Goal: Navigation & Orientation: Find specific page/section

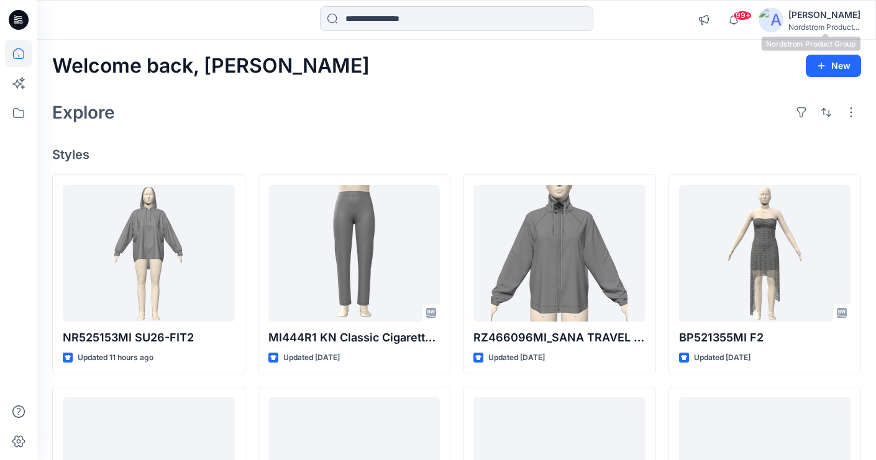
click at [817, 16] on div "[PERSON_NAME]" at bounding box center [824, 14] width 72 height 15
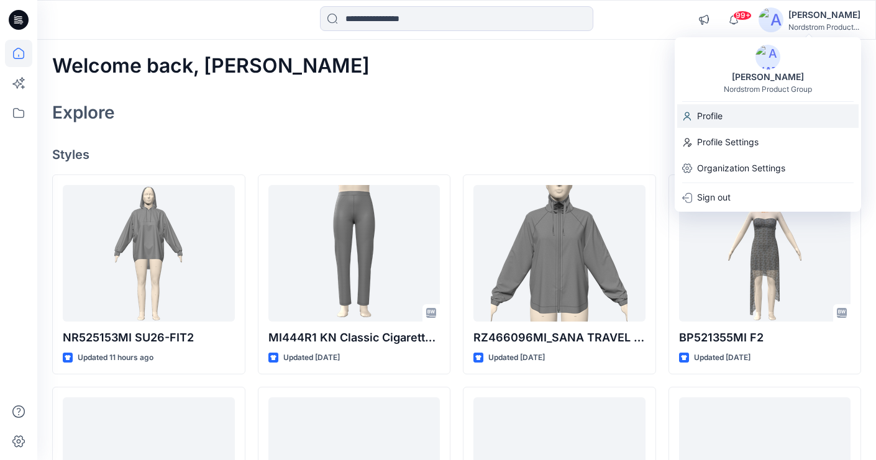
click at [700, 117] on p "Profile" at bounding box center [709, 116] width 25 height 24
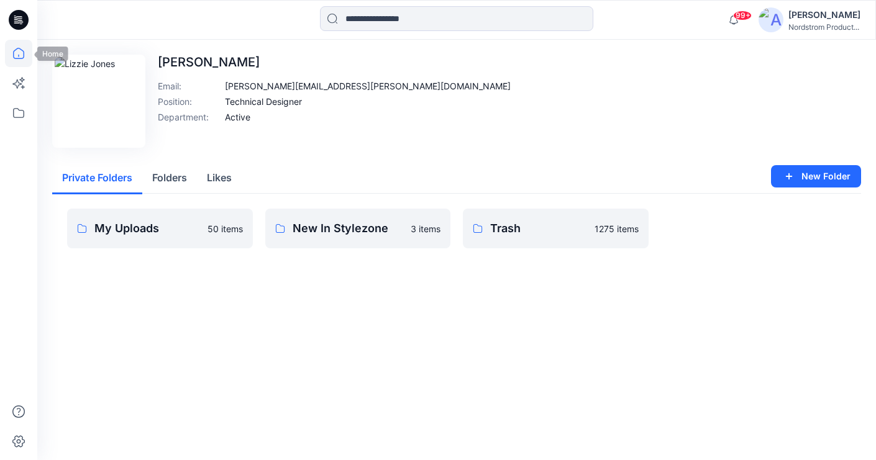
click at [23, 52] on icon at bounding box center [18, 53] width 11 height 11
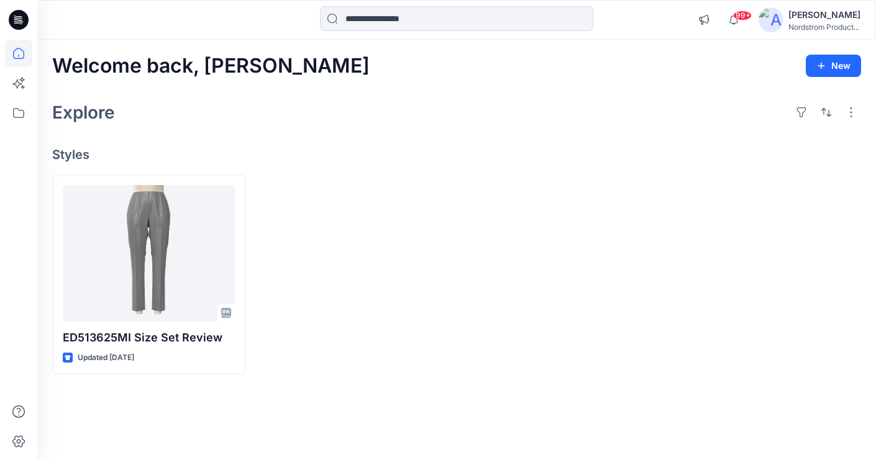
click at [22, 20] on icon at bounding box center [19, 20] width 20 height 20
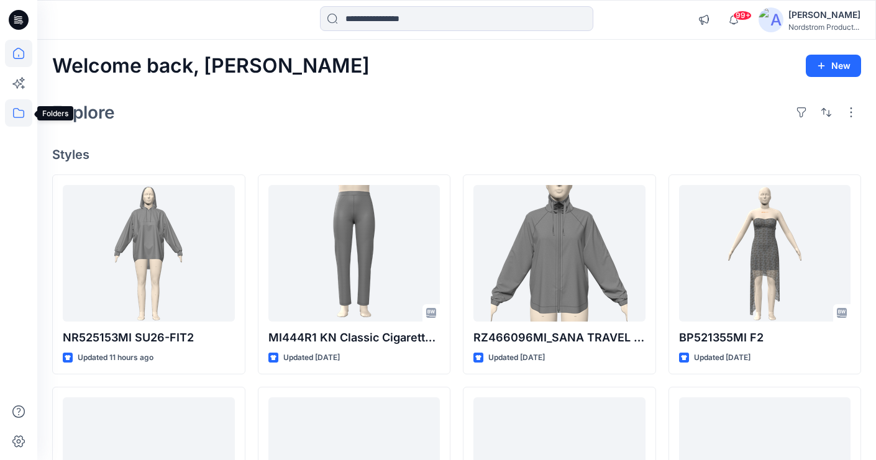
click at [18, 106] on icon at bounding box center [18, 112] width 27 height 27
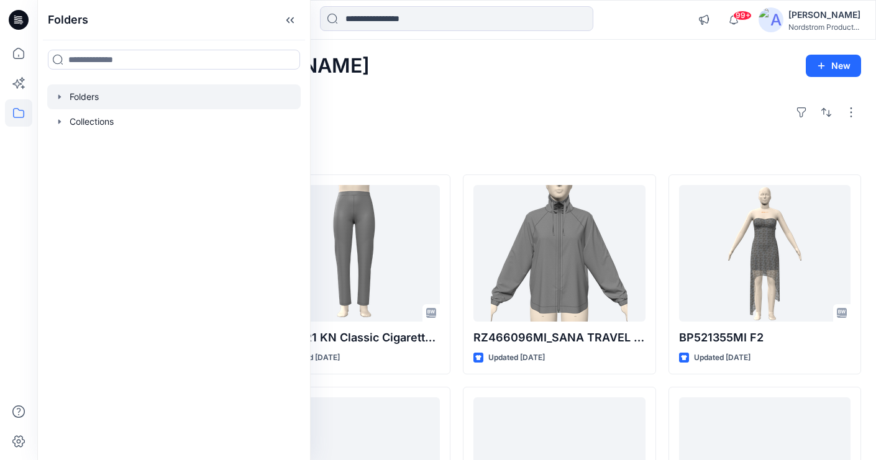
click at [98, 104] on div at bounding box center [173, 96] width 253 height 25
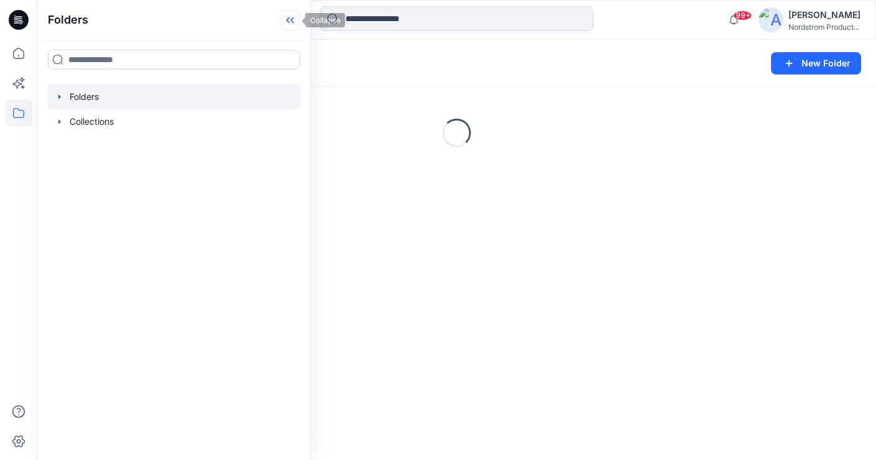
click at [285, 19] on icon at bounding box center [290, 20] width 20 height 20
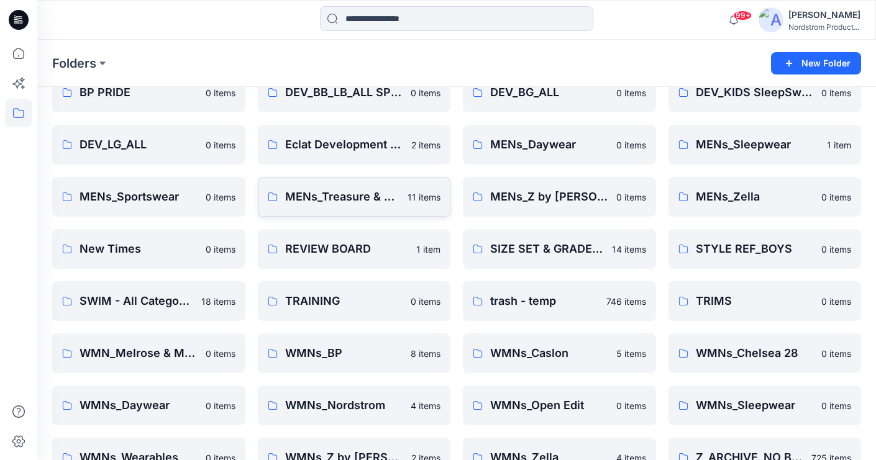
scroll to position [305, 0]
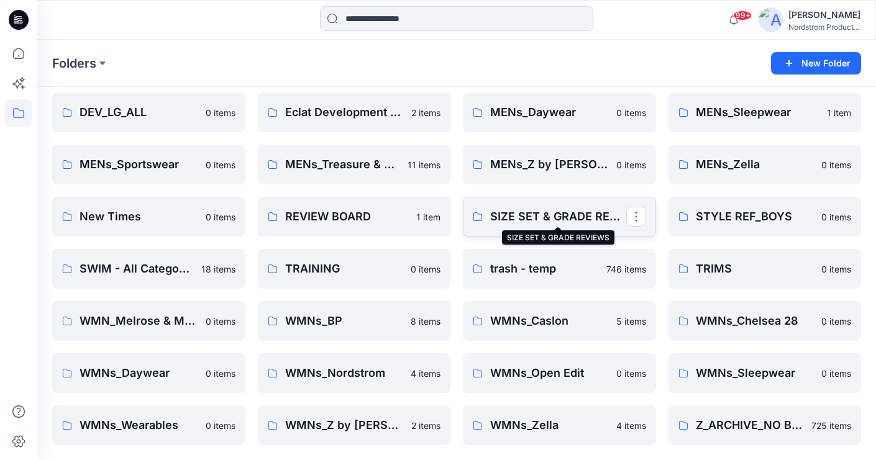
click at [538, 220] on p "SIZE SET & GRADE REVIEWS" at bounding box center [558, 216] width 136 height 17
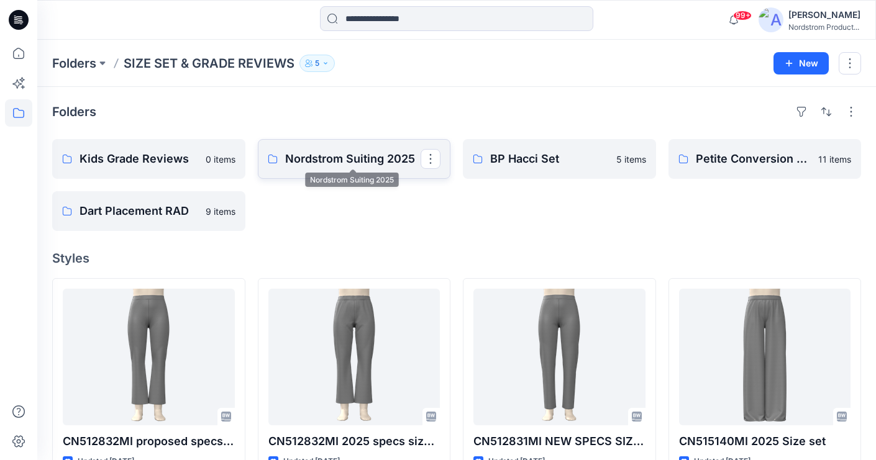
click at [335, 162] on p "Nordstrom Suiting 2025" at bounding box center [353, 158] width 136 height 17
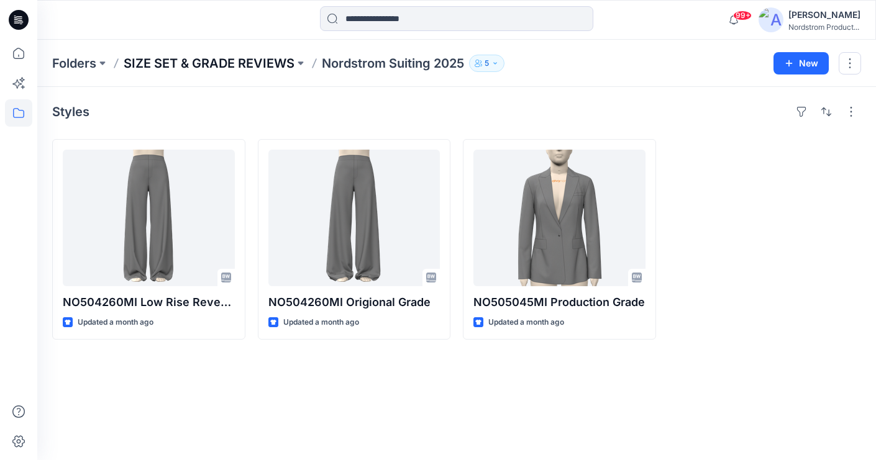
click at [247, 63] on p "SIZE SET & GRADE REVIEWS" at bounding box center [209, 63] width 171 height 17
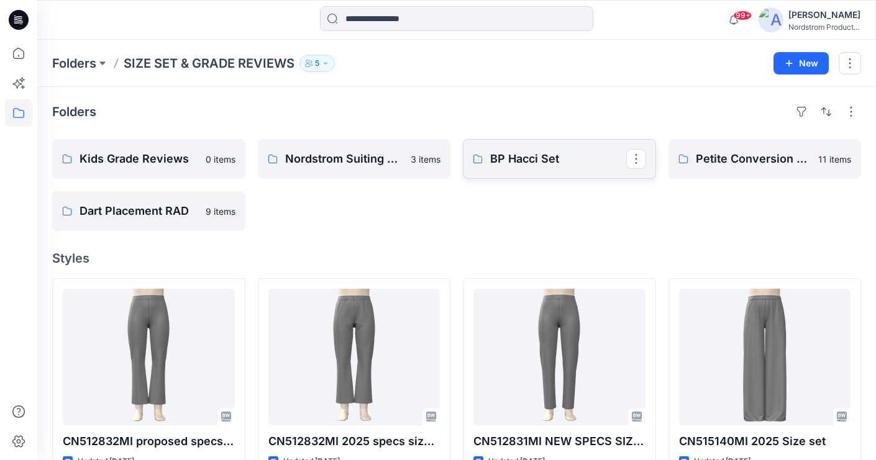
click at [541, 157] on p "BP Hacci Set" at bounding box center [558, 158] width 136 height 17
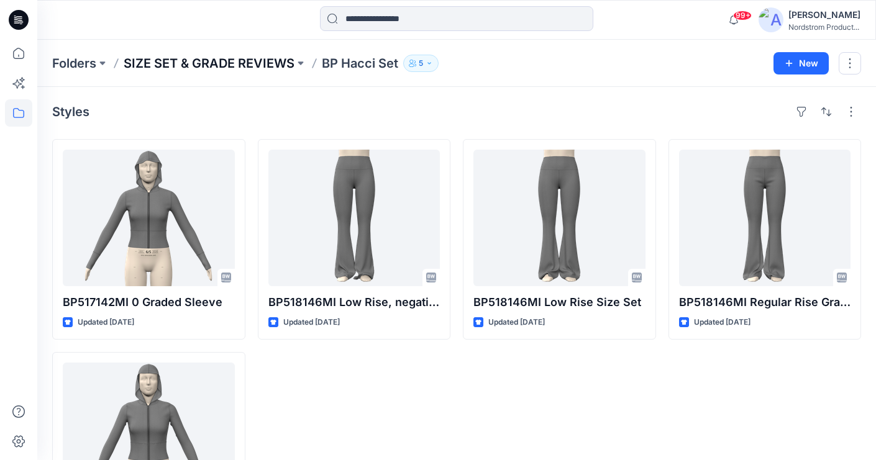
click at [212, 64] on p "SIZE SET & GRADE REVIEWS" at bounding box center [209, 63] width 171 height 17
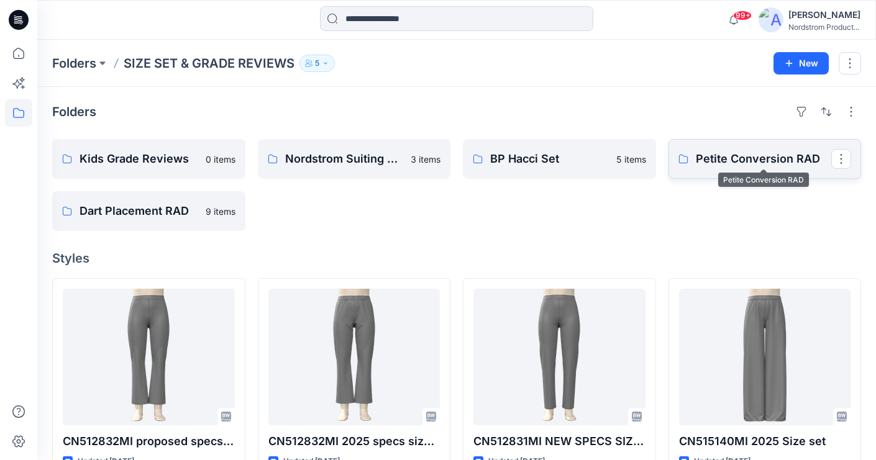
click at [768, 166] on p "Petite Conversion RAD" at bounding box center [764, 158] width 136 height 17
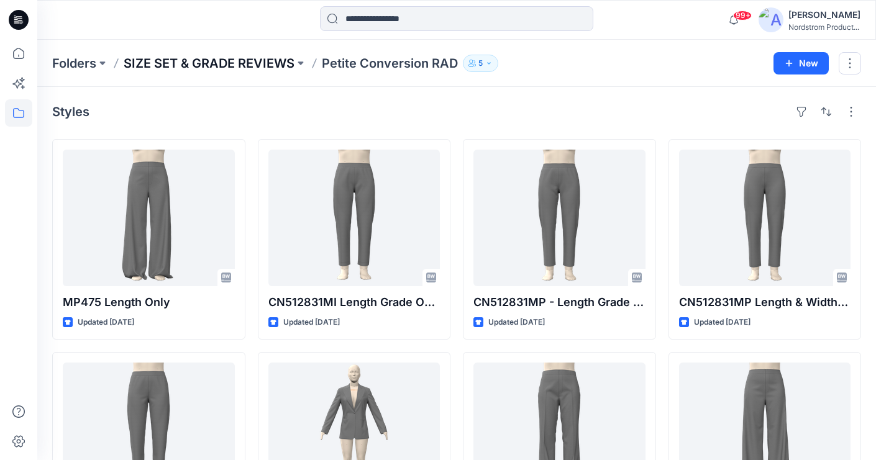
click at [219, 55] on p "SIZE SET & GRADE REVIEWS" at bounding box center [209, 63] width 171 height 17
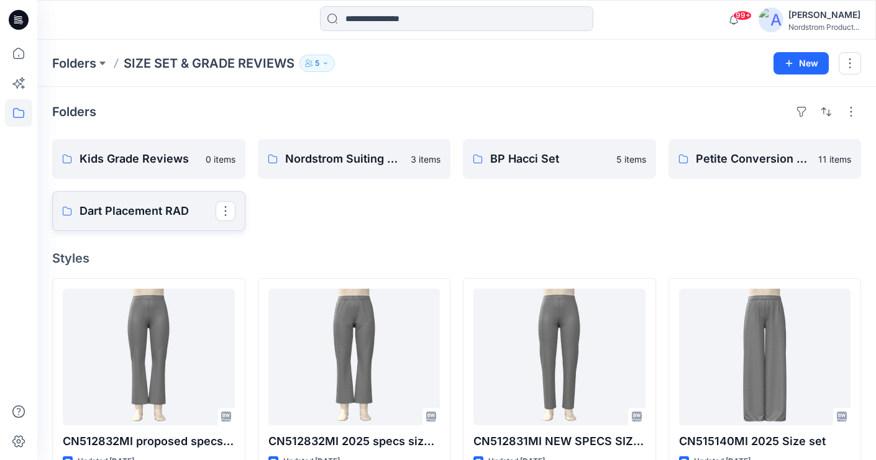
click at [131, 210] on p "Dart Placement RAD" at bounding box center [148, 211] width 136 height 17
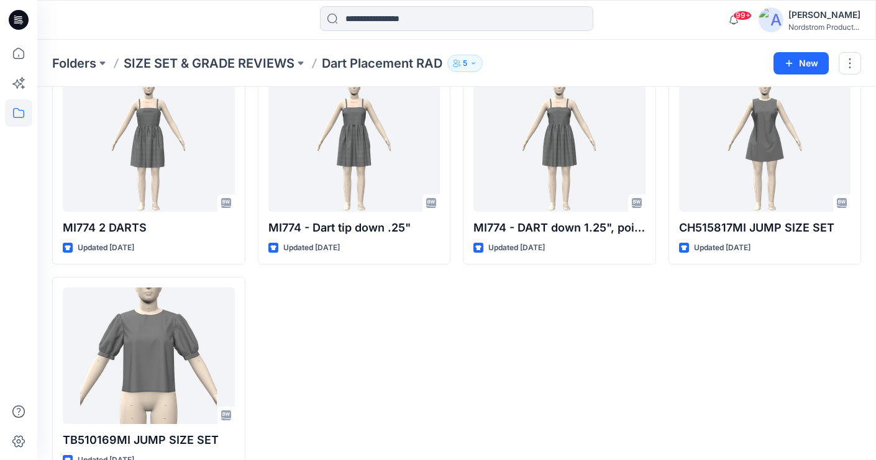
scroll to position [289, 0]
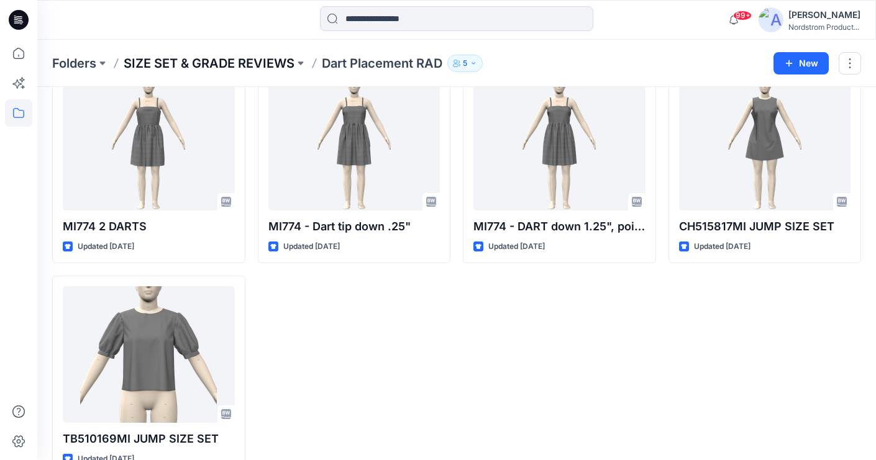
click at [252, 63] on p "SIZE SET & GRADE REVIEWS" at bounding box center [209, 63] width 171 height 17
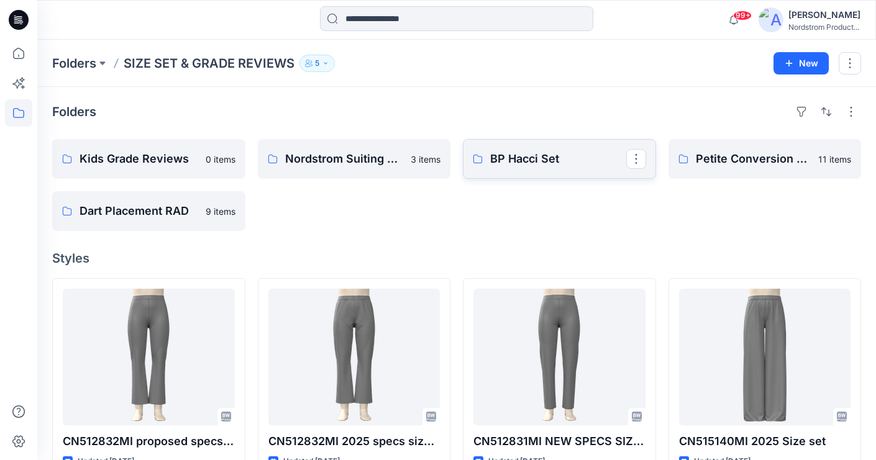
click at [570, 164] on p "BP Hacci Set" at bounding box center [558, 158] width 136 height 17
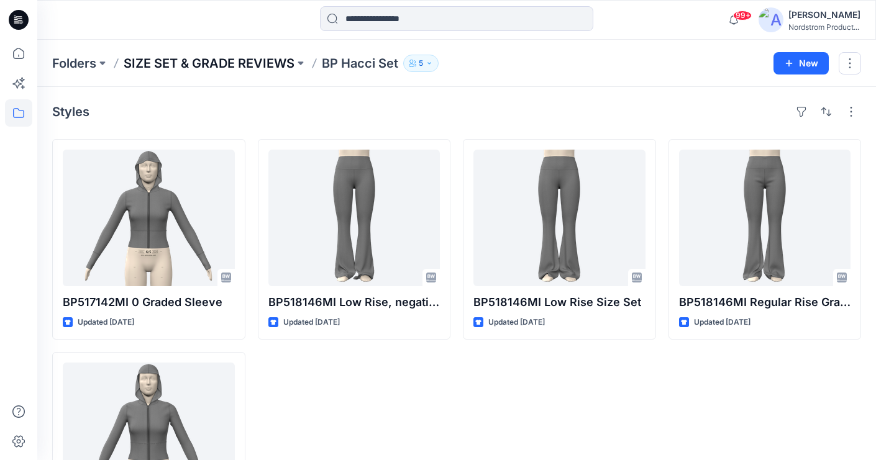
click at [219, 61] on p "SIZE SET & GRADE REVIEWS" at bounding box center [209, 63] width 171 height 17
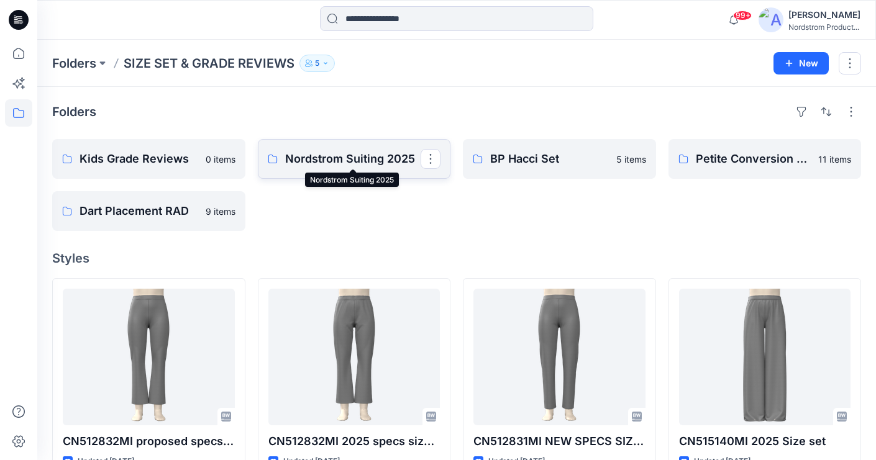
click at [289, 163] on p "Nordstrom Suiting 2025" at bounding box center [353, 158] width 136 height 17
